Goal: Transaction & Acquisition: Purchase product/service

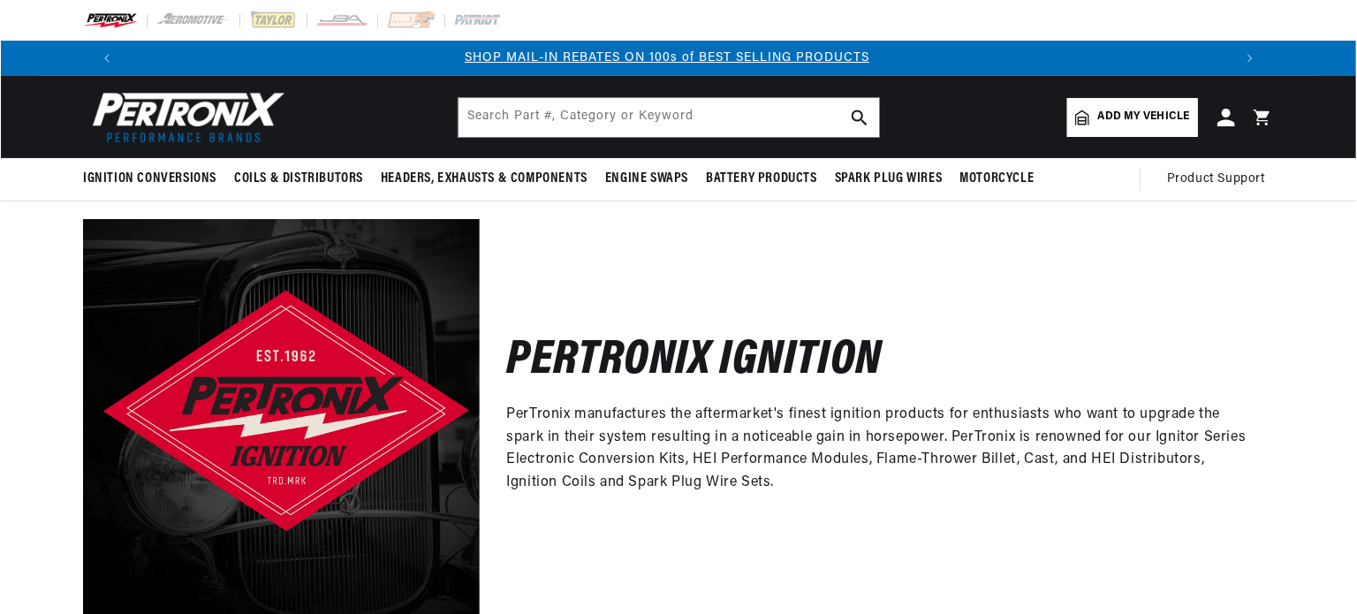
scroll to position [0, 1120]
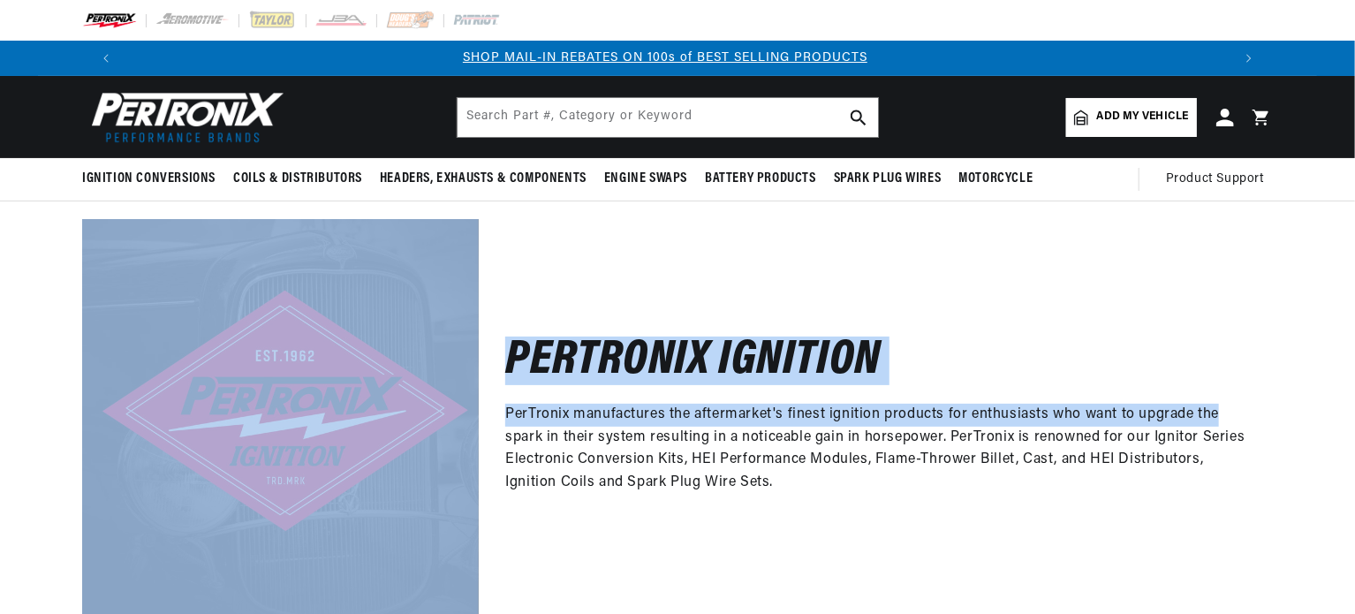
drag, startPoint x: 1353, startPoint y: 104, endPoint x: 1355, endPoint y: 204, distance: 99.8
click at [1354, 204] on html "Skip to content Your cart Your cart is empty Get the right parts the first time…" at bounding box center [677, 307] width 1355 height 614
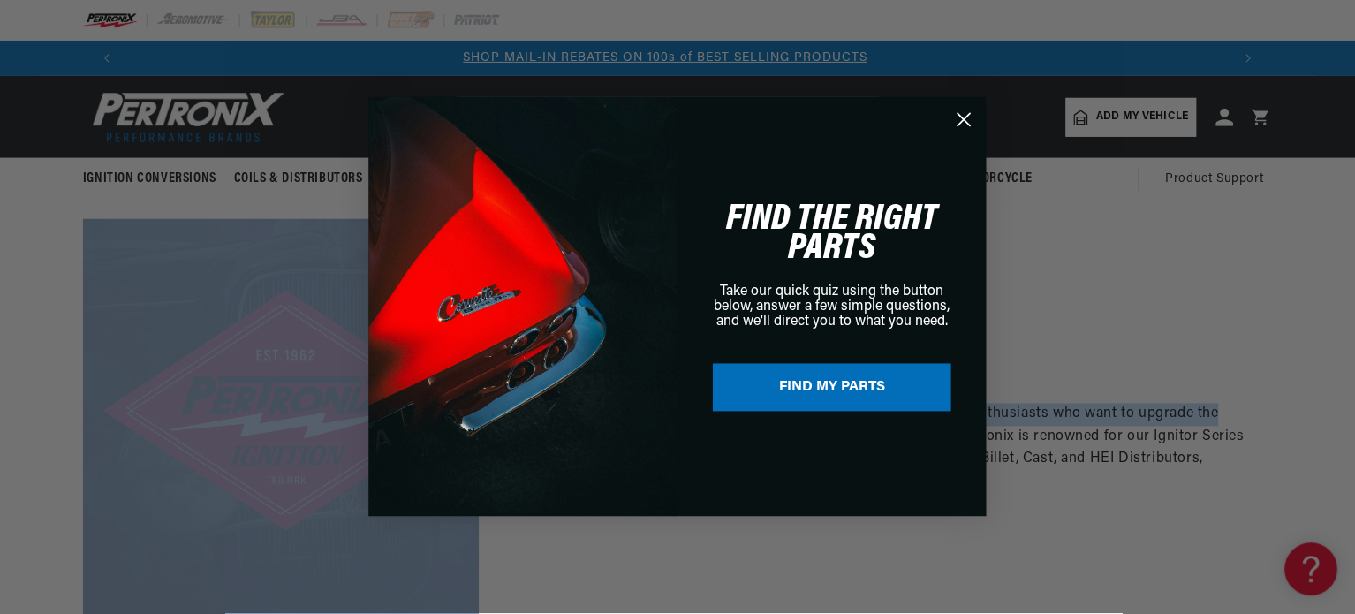
scroll to position [0, 0]
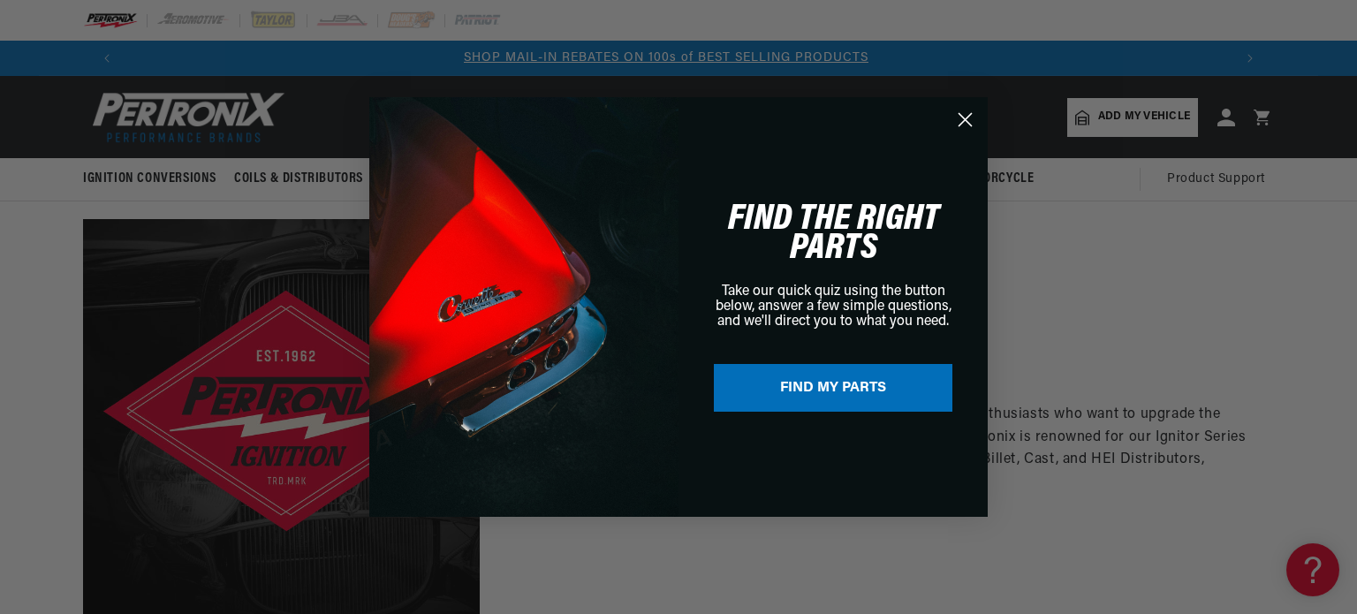
click at [1088, 250] on div "Close dialog FIND THE RIGHT PARTS Take our quick quiz using the button below, a…" at bounding box center [678, 307] width 1357 height 614
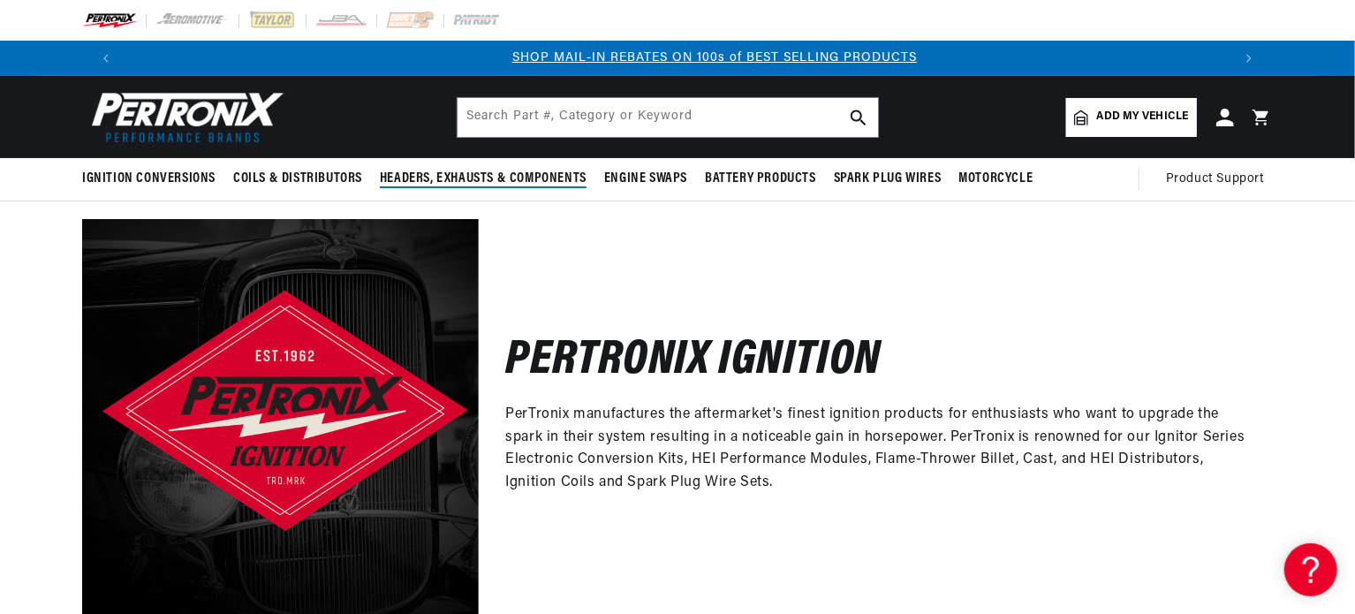
scroll to position [0, 1102]
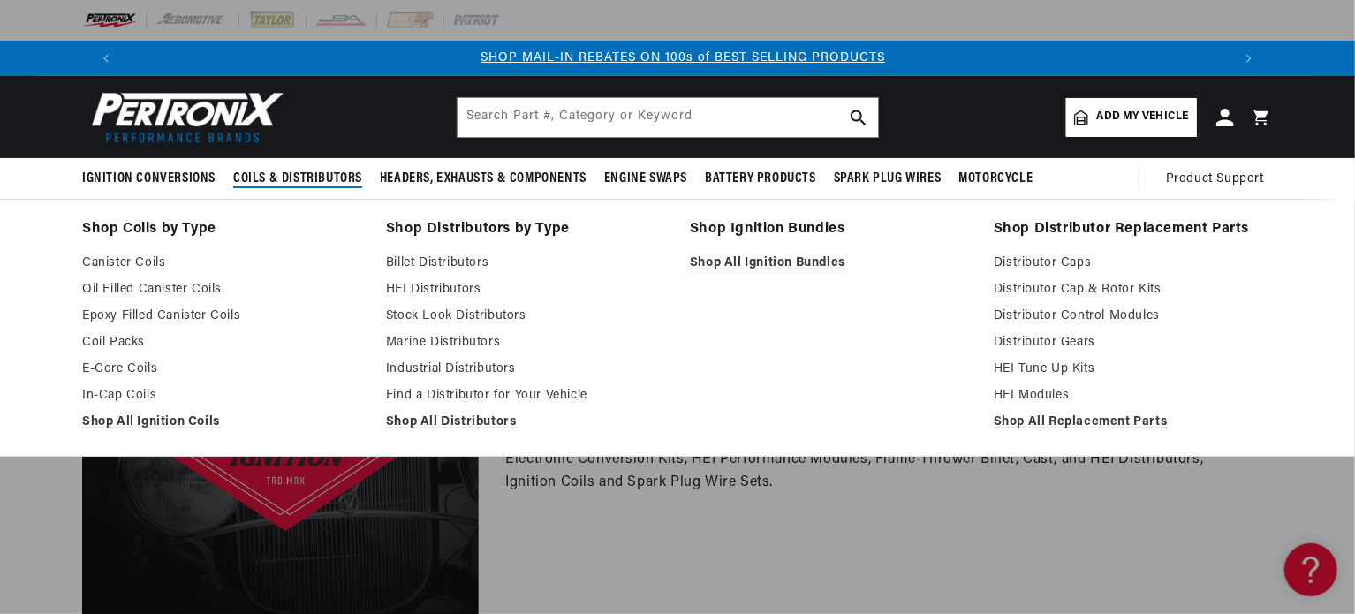
click at [285, 175] on span "Coils & Distributors" at bounding box center [297, 179] width 129 height 19
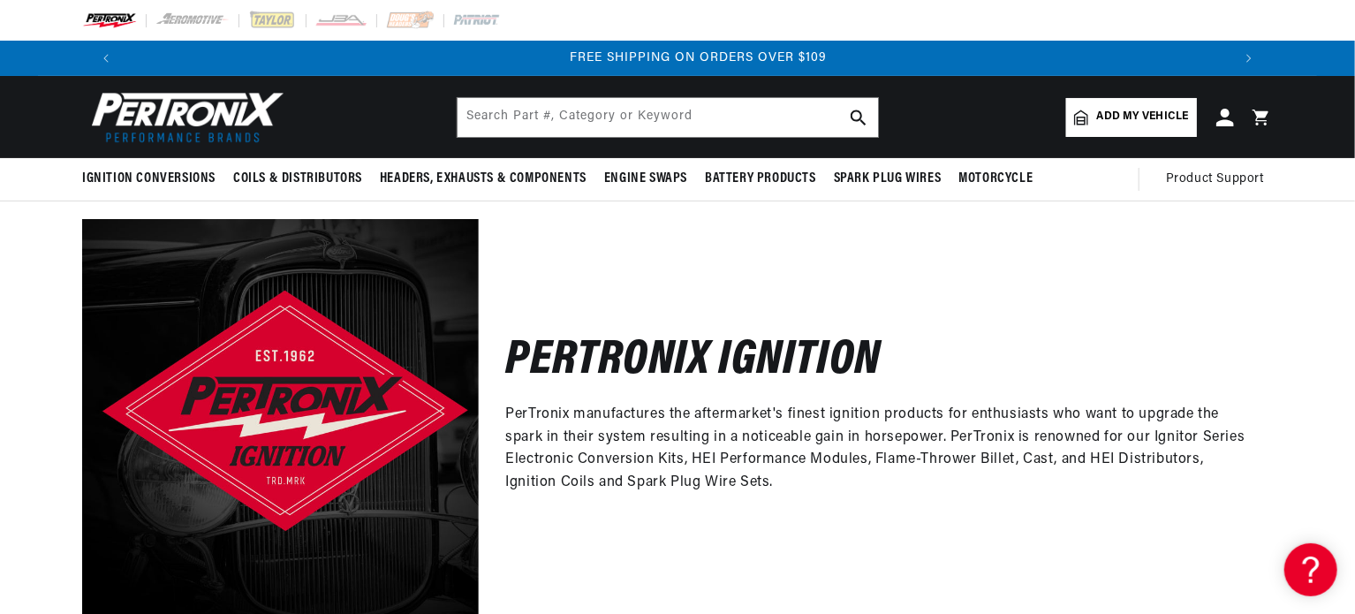
scroll to position [0, 2206]
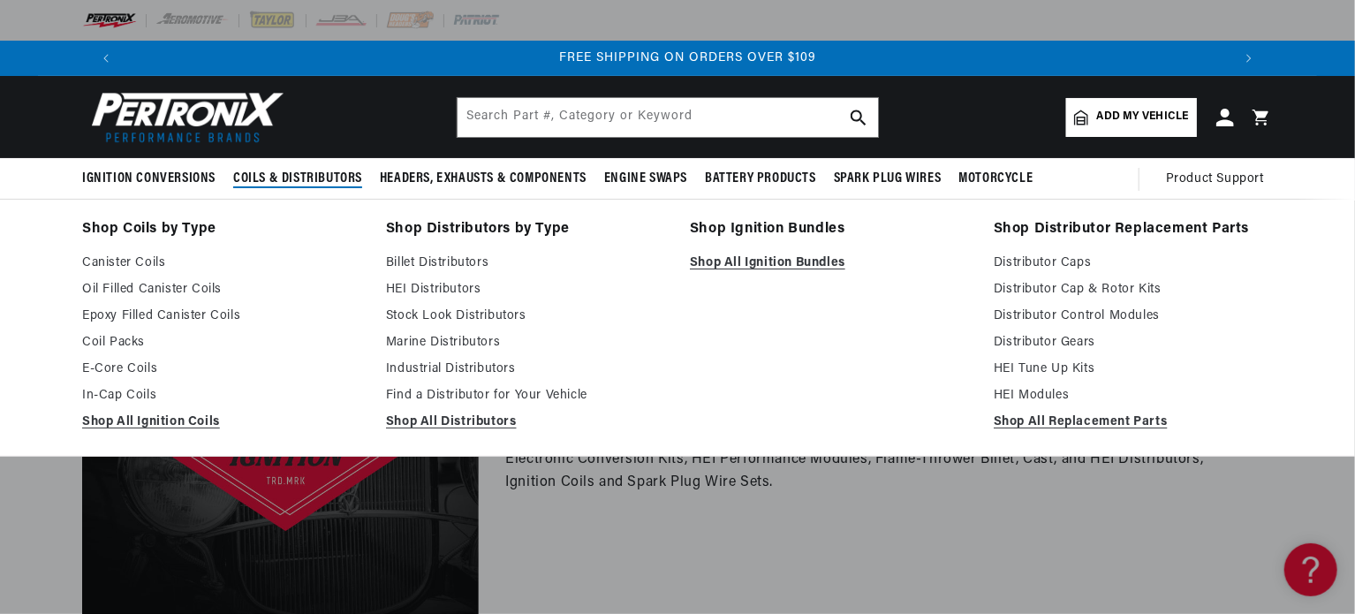
click at [299, 172] on span "Coils & Distributors" at bounding box center [297, 179] width 129 height 19
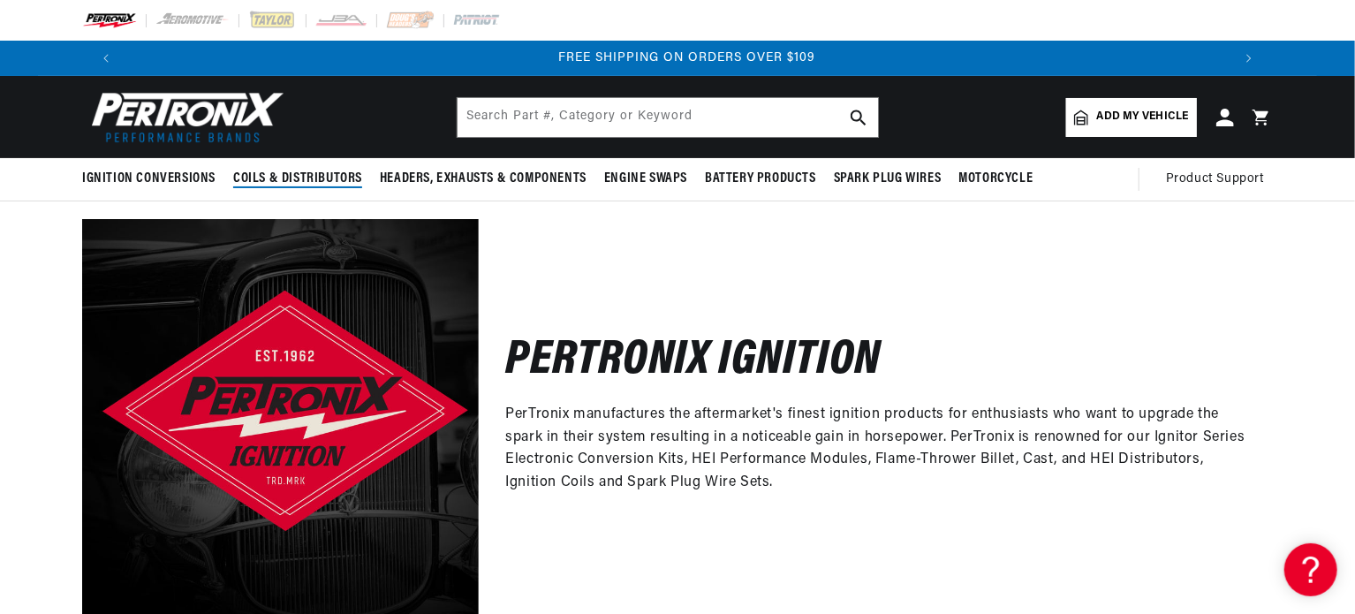
click at [307, 172] on span "Coils & Distributors" at bounding box center [297, 179] width 129 height 19
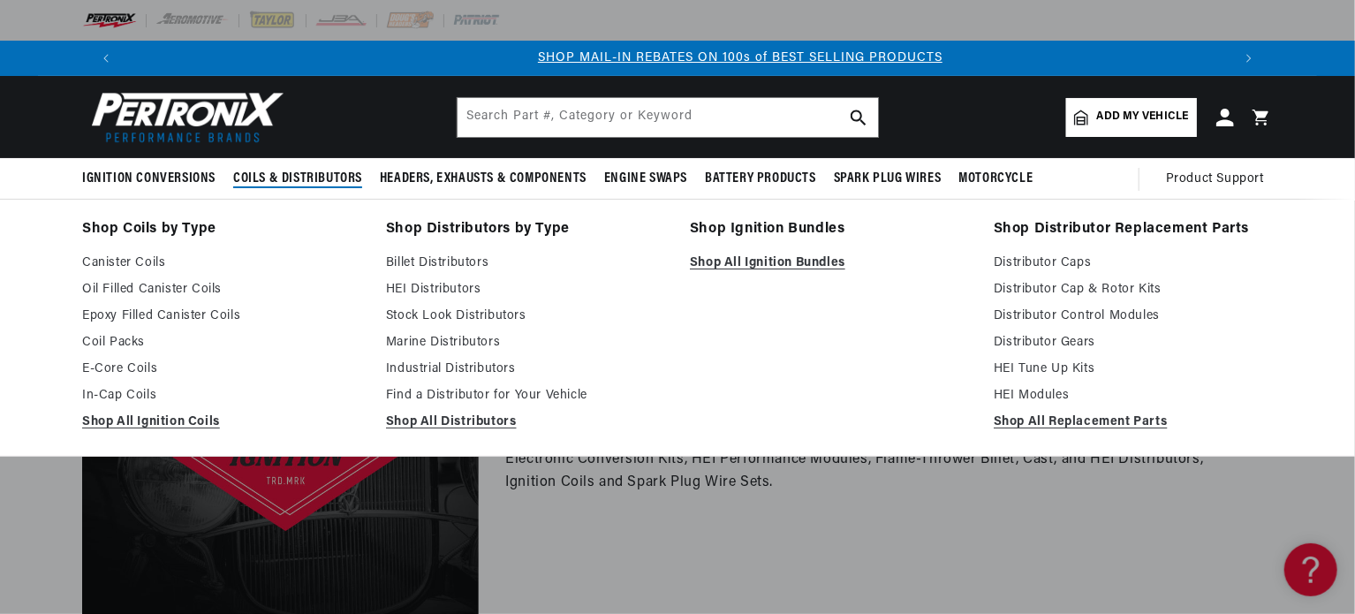
scroll to position [0, 1102]
click at [117, 367] on link "E-Core Coils" at bounding box center [221, 369] width 279 height 21
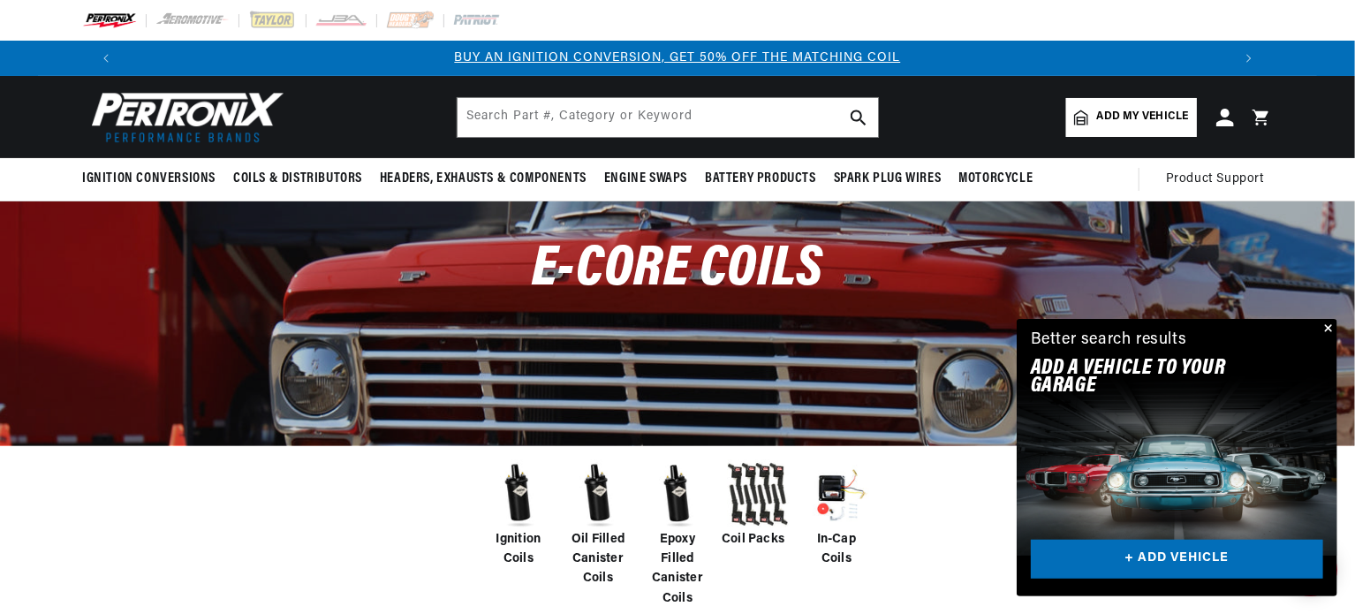
click at [519, 520] on img at bounding box center [518, 494] width 71 height 71
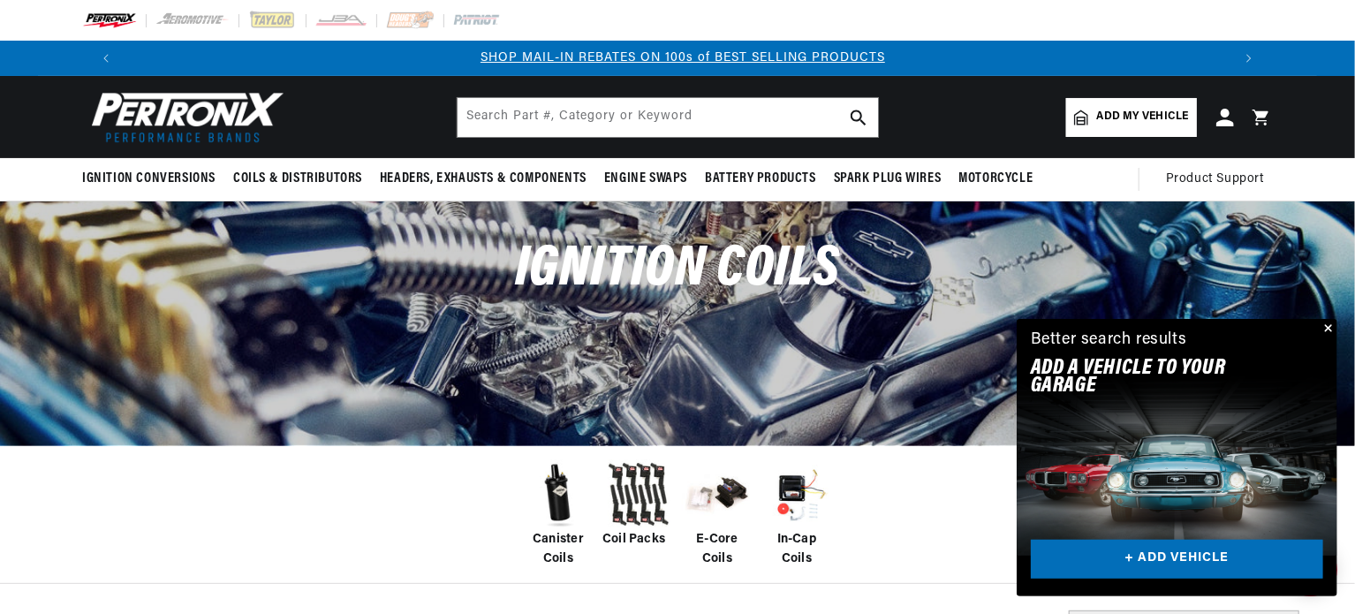
scroll to position [0, 1102]
click at [926, 499] on div "Canister Coils Coil Packs E-Core Coils In-Cap Coils" at bounding box center [677, 515] width 1355 height 140
click at [1329, 328] on button "Close" at bounding box center [1326, 329] width 21 height 21
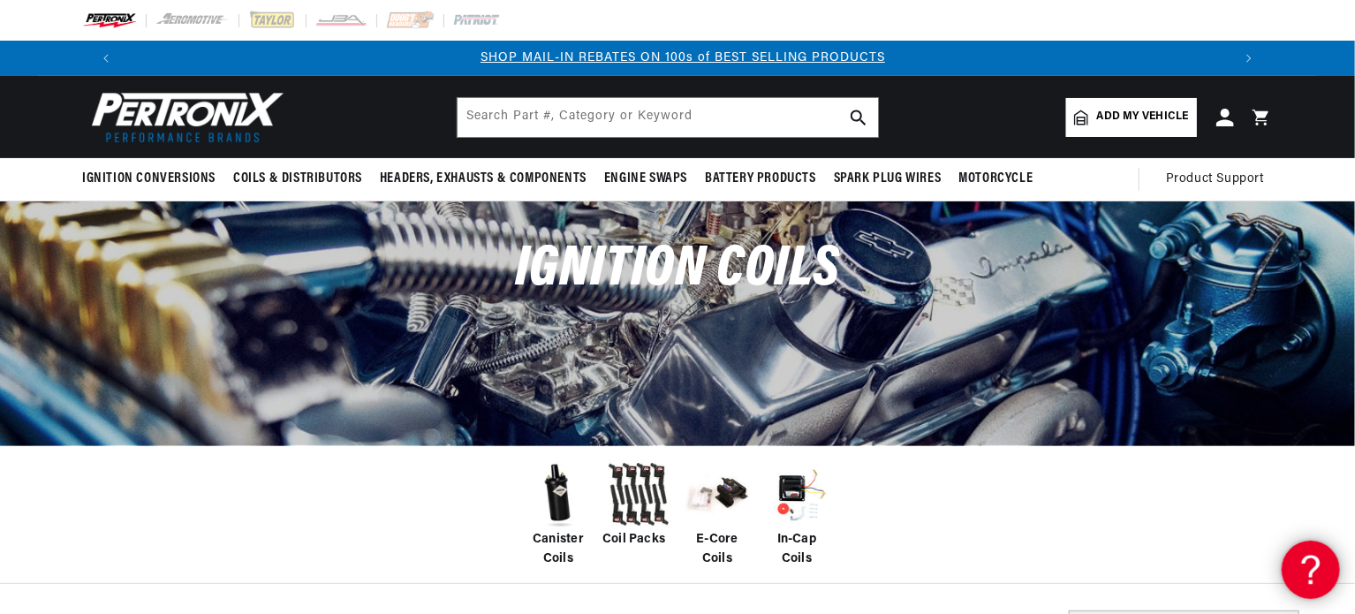
click at [1314, 563] on icon at bounding box center [1307, 566] width 26 height 132
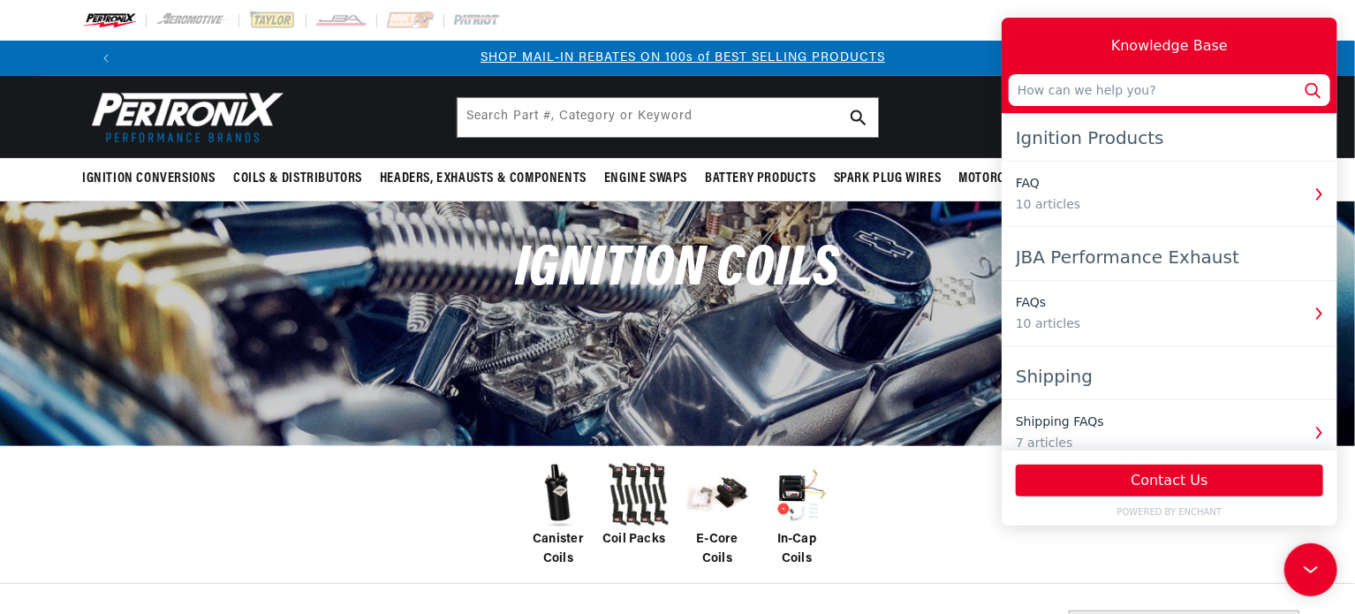
click at [912, 116] on header "Ignition Conversions Back Ignition Conversions Shop by Feature" at bounding box center [677, 117] width 1279 height 82
click at [560, 493] on img at bounding box center [558, 494] width 71 height 71
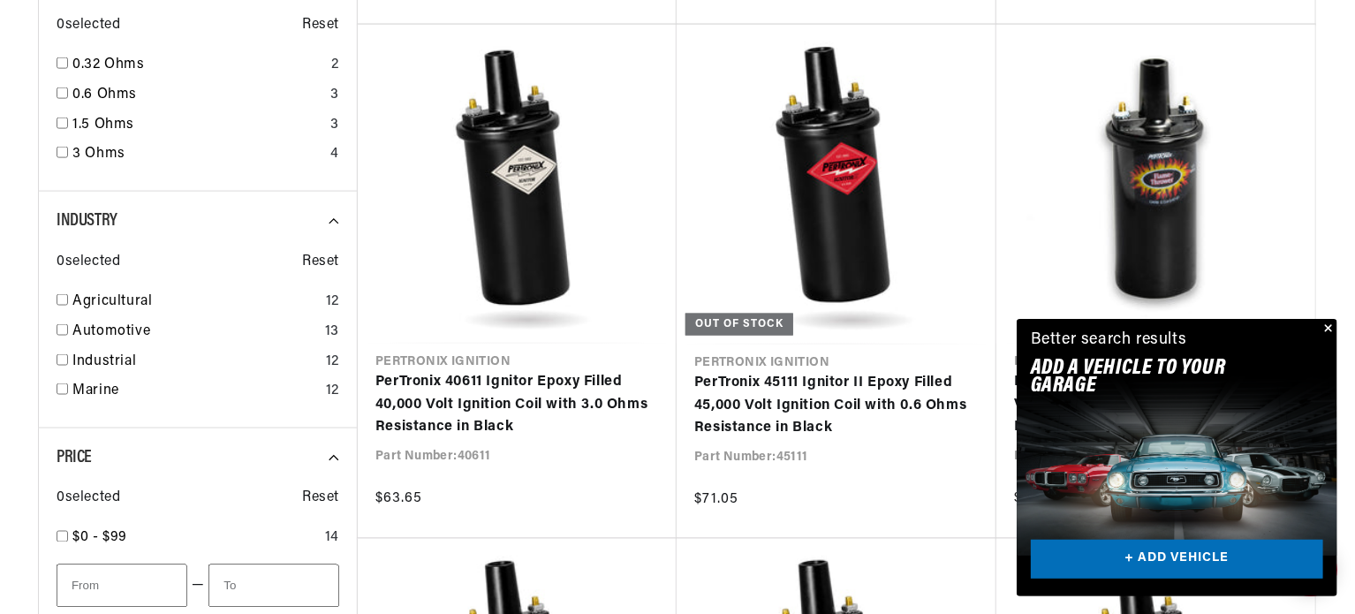
scroll to position [0, 2206]
click at [1184, 371] on link "PerTronix 40111 Ignitor Oil Filled 40,000 Volt Ignition Coil with 1.5 Ohms Resi…" at bounding box center [1156, 405] width 284 height 68
click at [1328, 329] on button "Close" at bounding box center [1326, 329] width 21 height 21
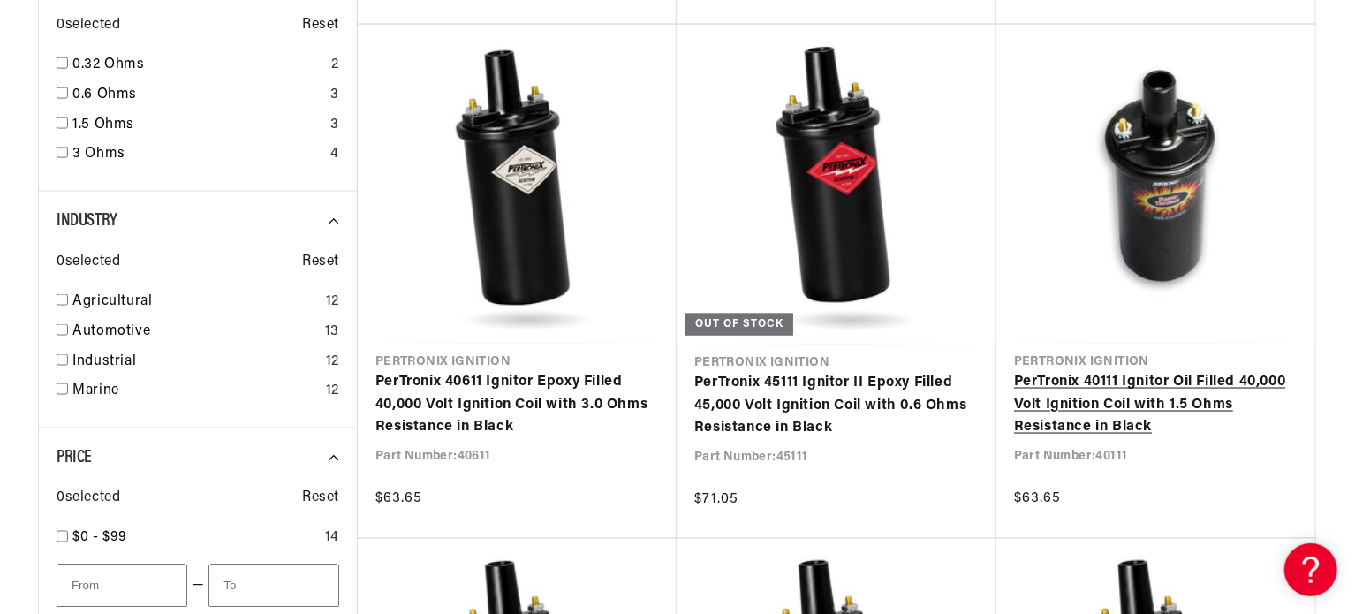
click at [1254, 371] on link "PerTronix 40111 Ignitor Oil Filled 40,000 Volt Ignition Coil with 1.5 Ohms Resi…" at bounding box center [1156, 405] width 284 height 68
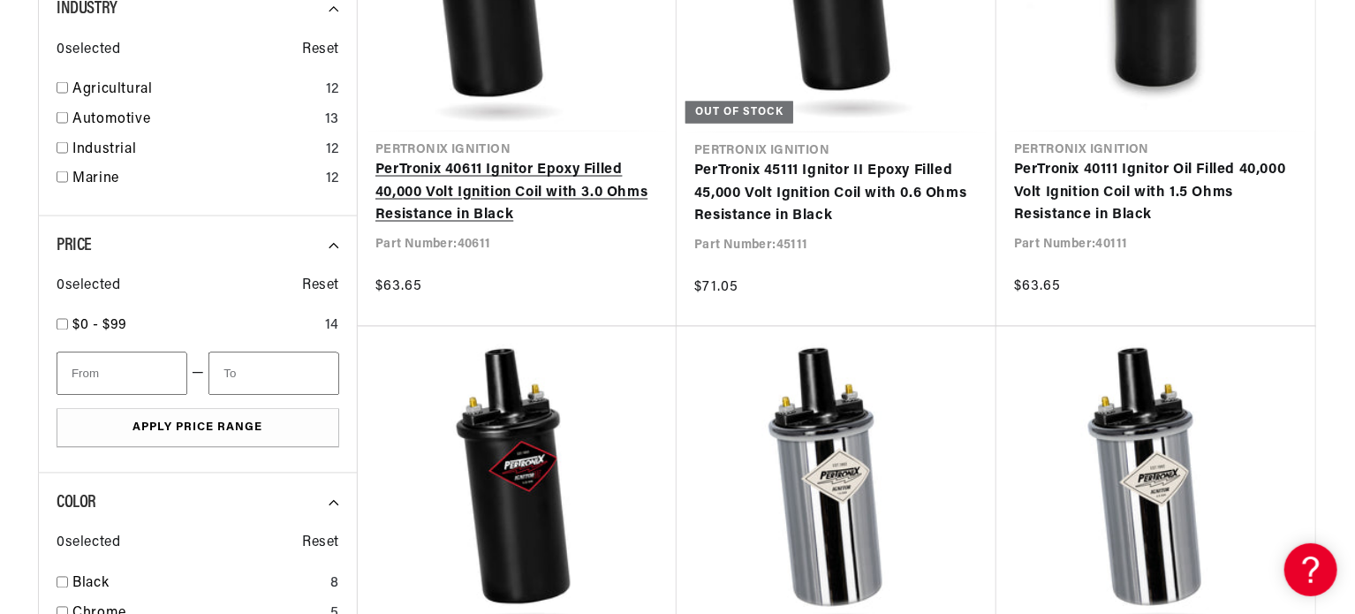
scroll to position [0, 1102]
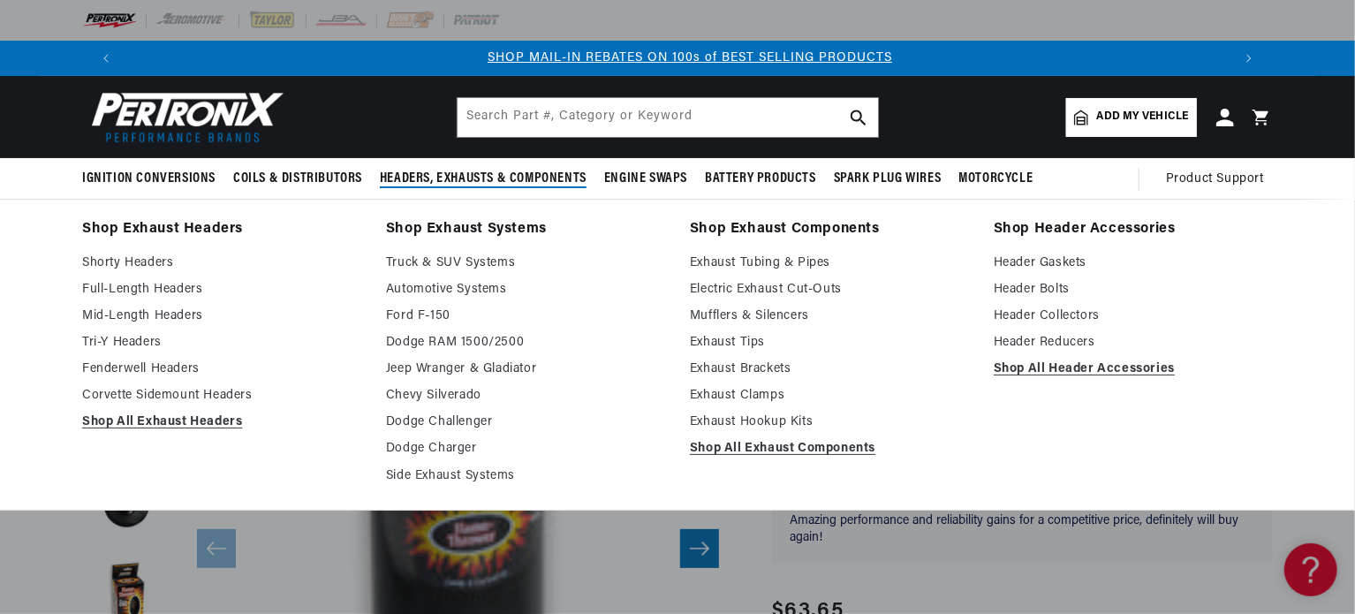
scroll to position [0, 1102]
